Goal: Find specific page/section: Find specific page/section

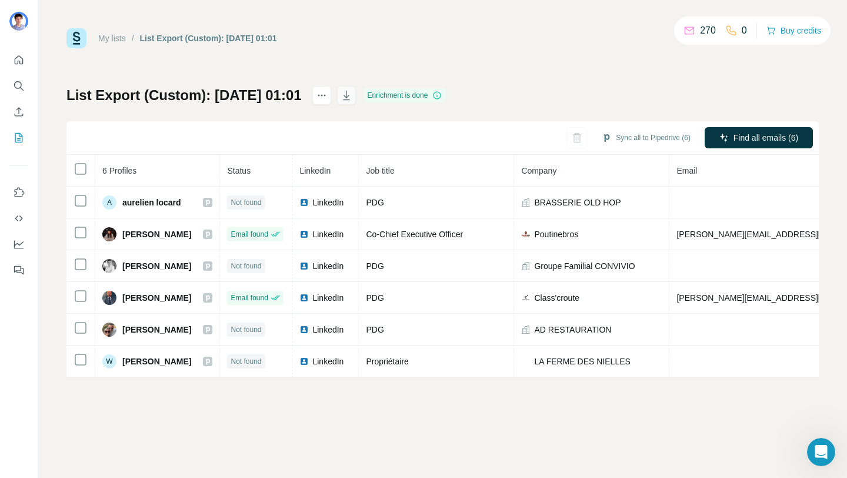
click at [349, 95] on icon "button" at bounding box center [346, 97] width 6 height 4
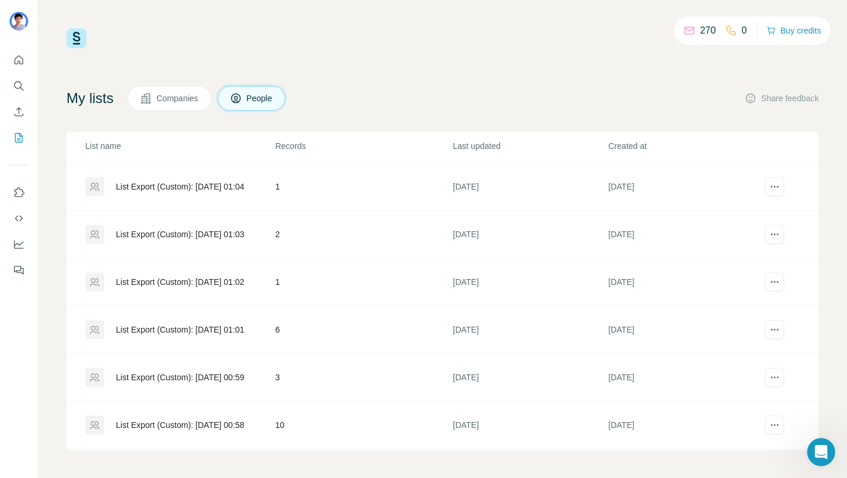
scroll to position [275, 0]
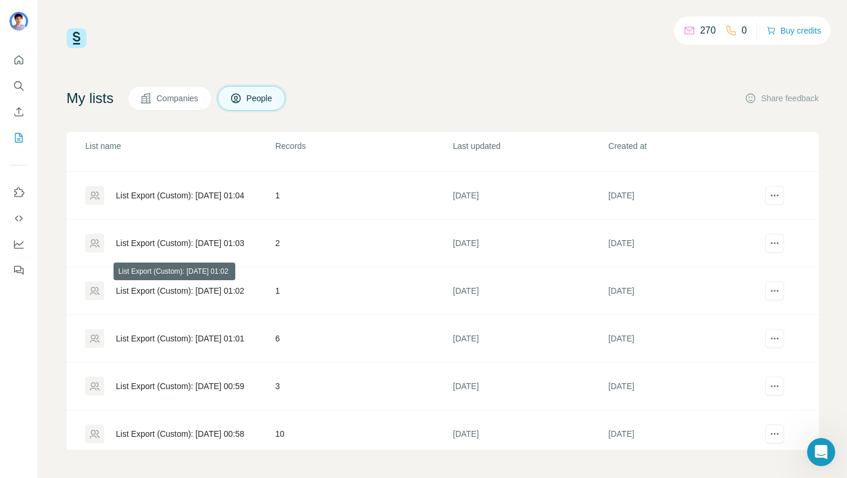
click at [188, 288] on div "List Export (Custom): [DATE] 01:02" at bounding box center [180, 291] width 128 height 12
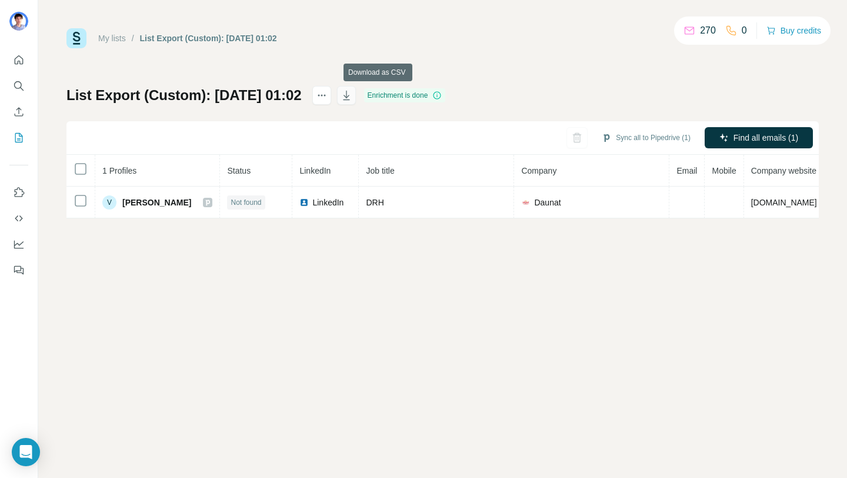
click at [349, 96] on icon "button" at bounding box center [346, 97] width 6 height 4
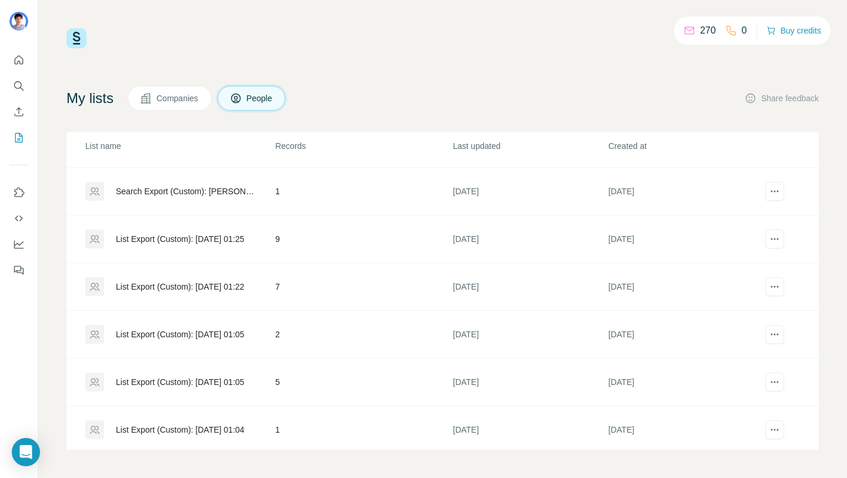
scroll to position [40, 0]
click at [213, 239] on div "List Export (Custom): 07/09/2025 01:25" at bounding box center [180, 239] width 128 height 12
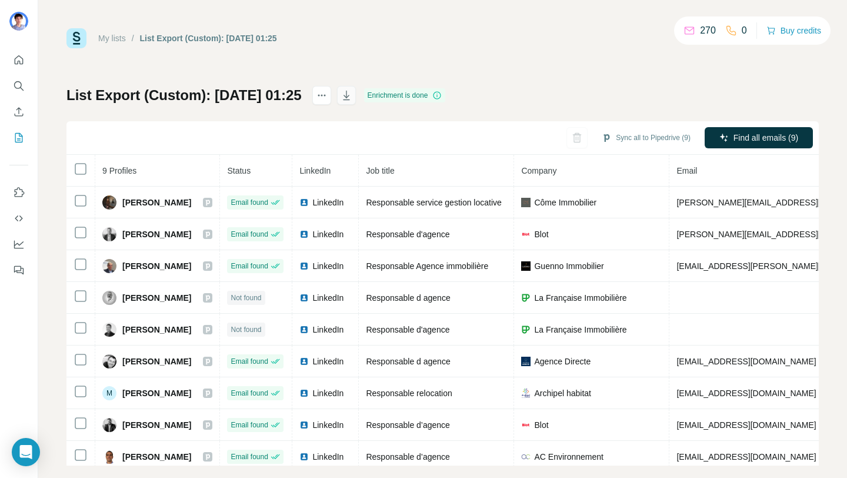
click at [349, 99] on icon "button" at bounding box center [346, 95] width 6 height 9
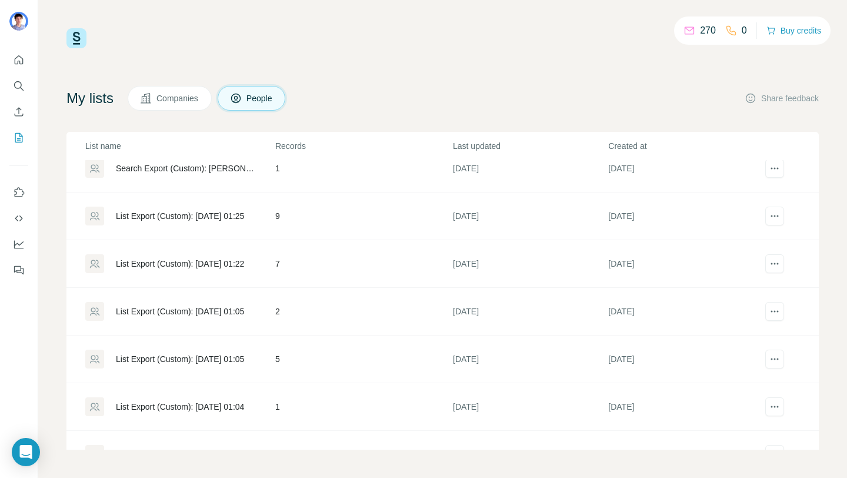
scroll to position [59, 0]
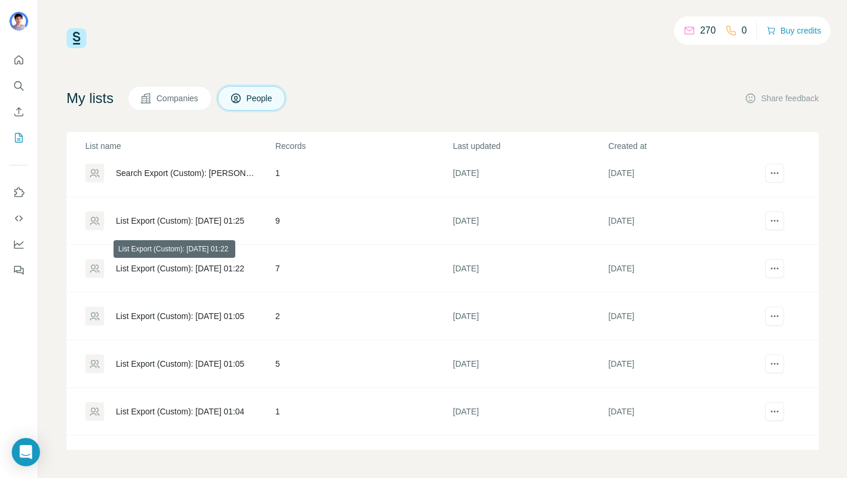
click at [232, 269] on div "List Export (Custom): 07/09/2025 01:22" at bounding box center [180, 268] width 128 height 12
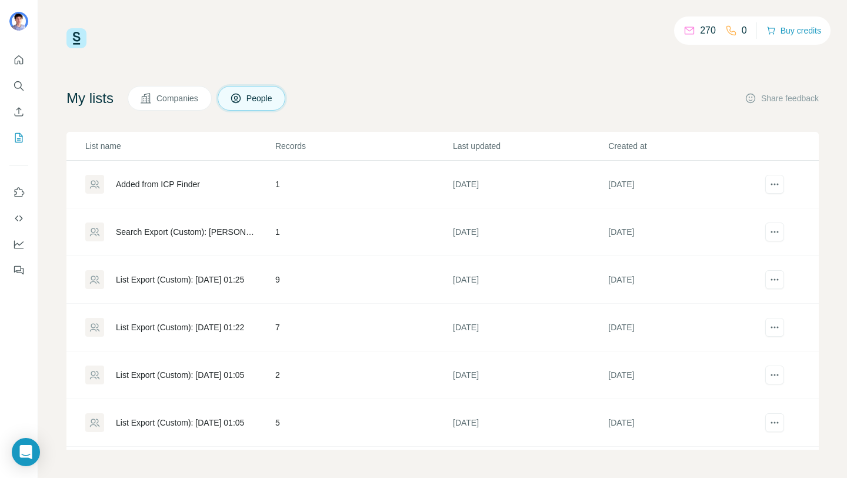
click at [227, 281] on div "List Export (Custom): 07/09/2025 01:25" at bounding box center [180, 279] width 128 height 12
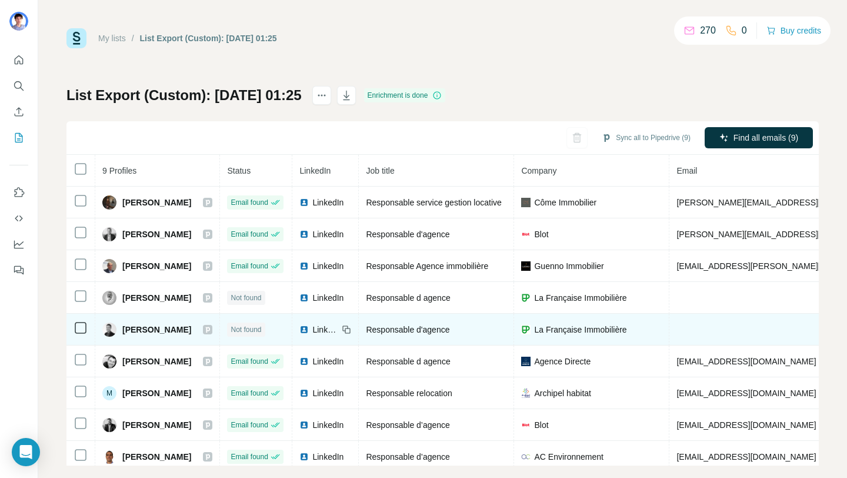
scroll to position [7, 0]
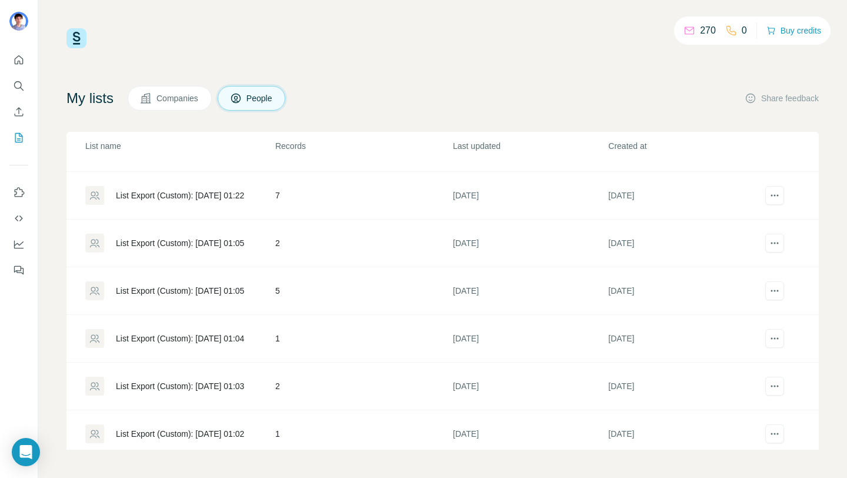
scroll to position [140, 0]
